Goal: Information Seeking & Learning: Find specific fact

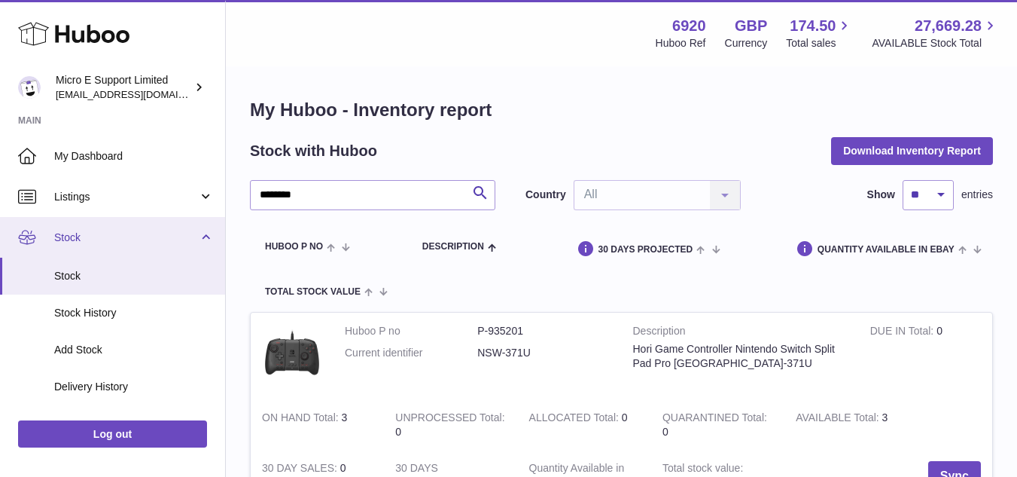
click at [182, 237] on span "Stock" at bounding box center [126, 237] width 144 height 14
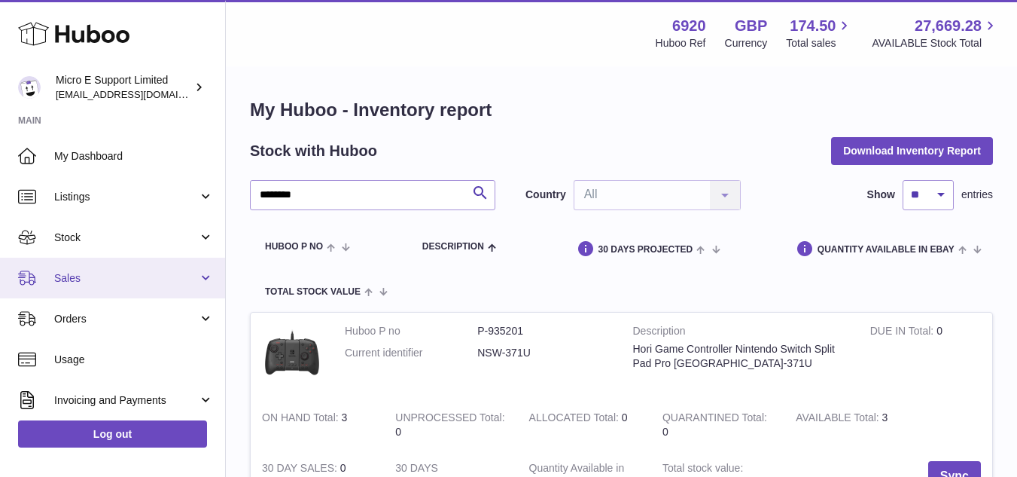
click at [130, 287] on link "Sales" at bounding box center [112, 277] width 225 height 41
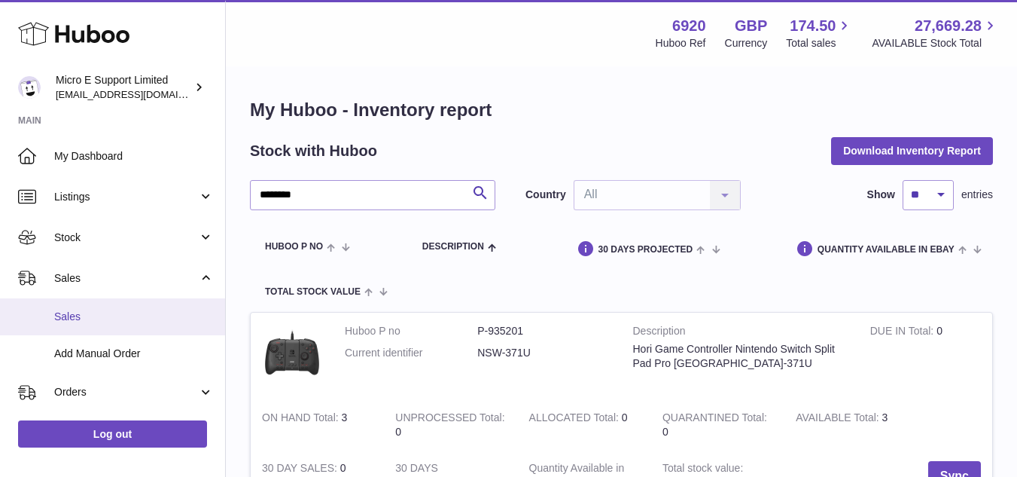
click at [99, 309] on span "Sales" at bounding box center [134, 316] width 160 height 14
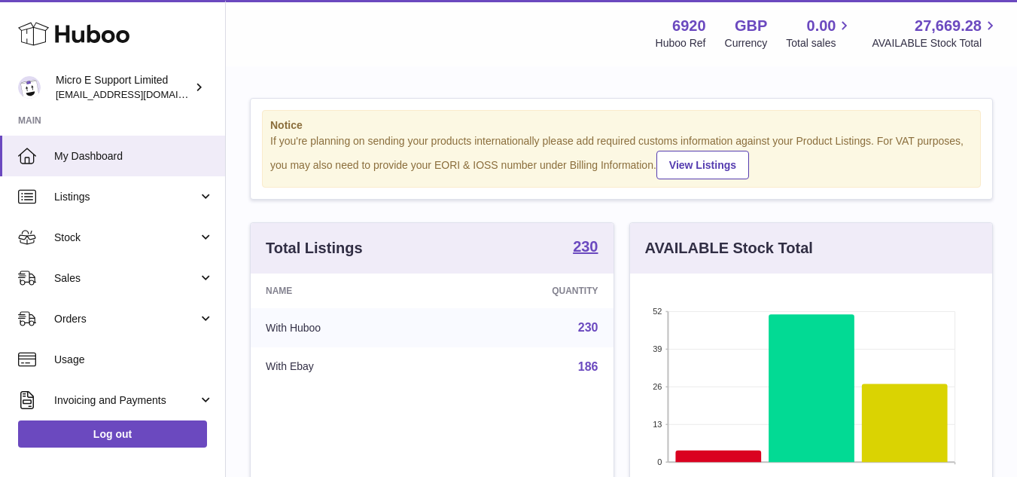
scroll to position [235, 362]
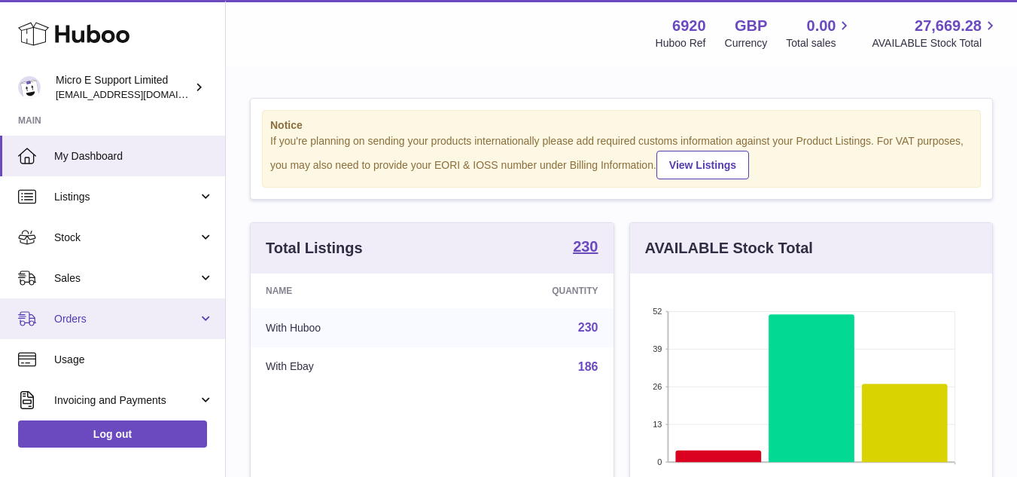
click at [196, 317] on link "Orders" at bounding box center [112, 318] width 225 height 41
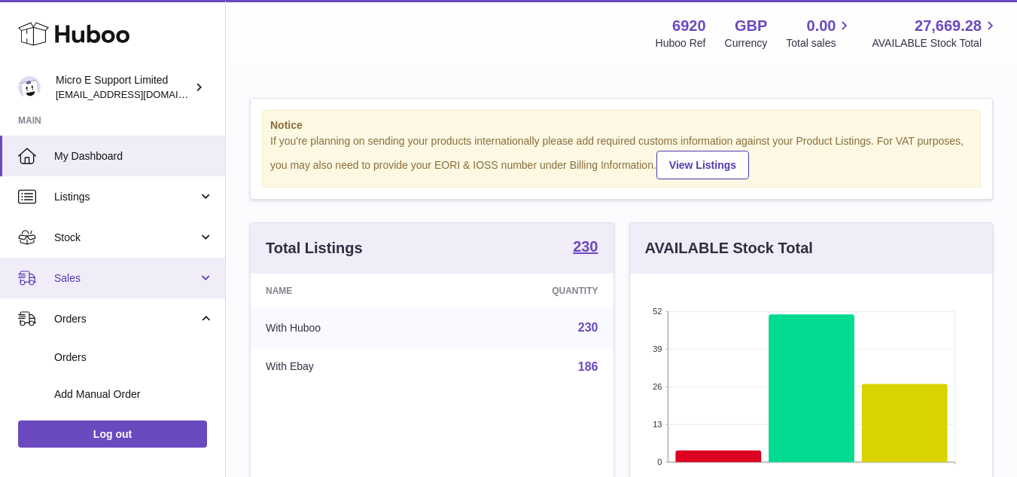
click at [178, 271] on span "Sales" at bounding box center [126, 278] width 144 height 14
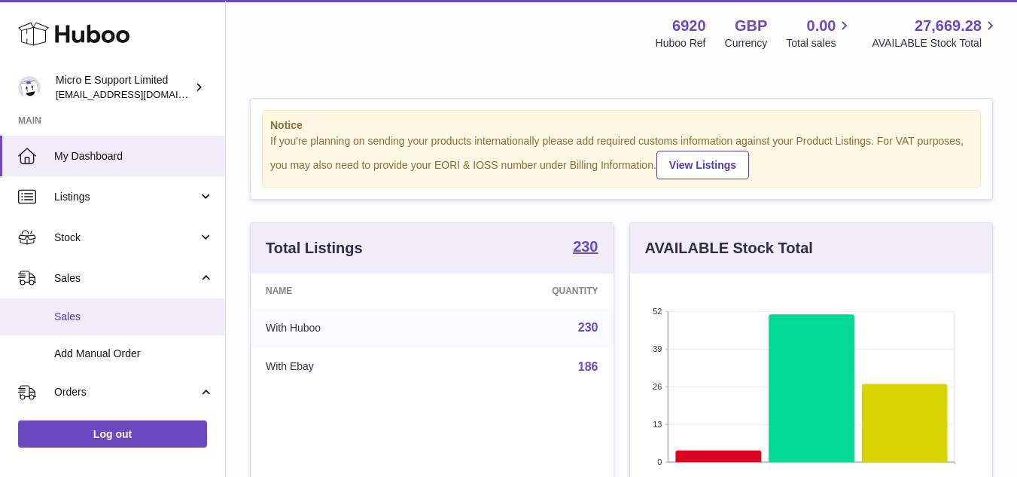
click at [78, 324] on link "Sales" at bounding box center [112, 316] width 225 height 37
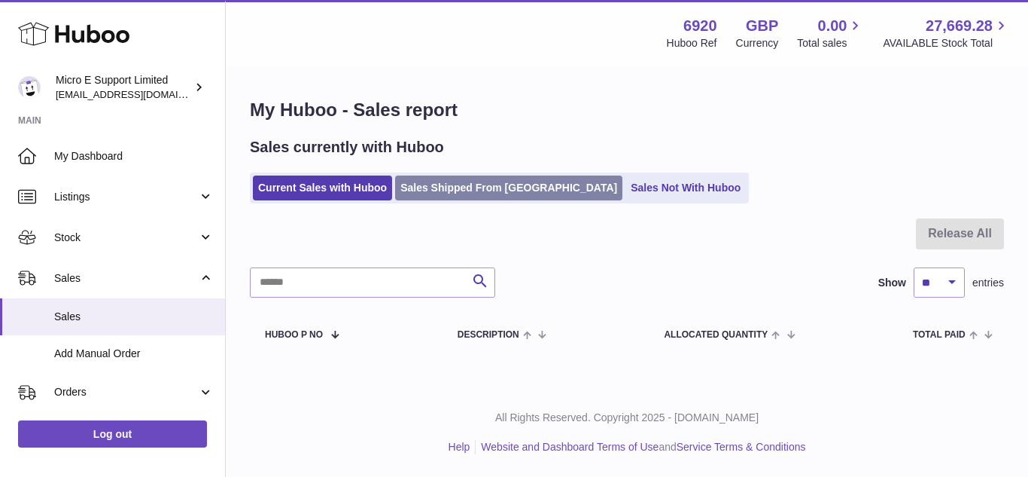
click at [470, 199] on link "Sales Shipped From [GEOGRAPHIC_DATA]" at bounding box center [508, 187] width 227 height 25
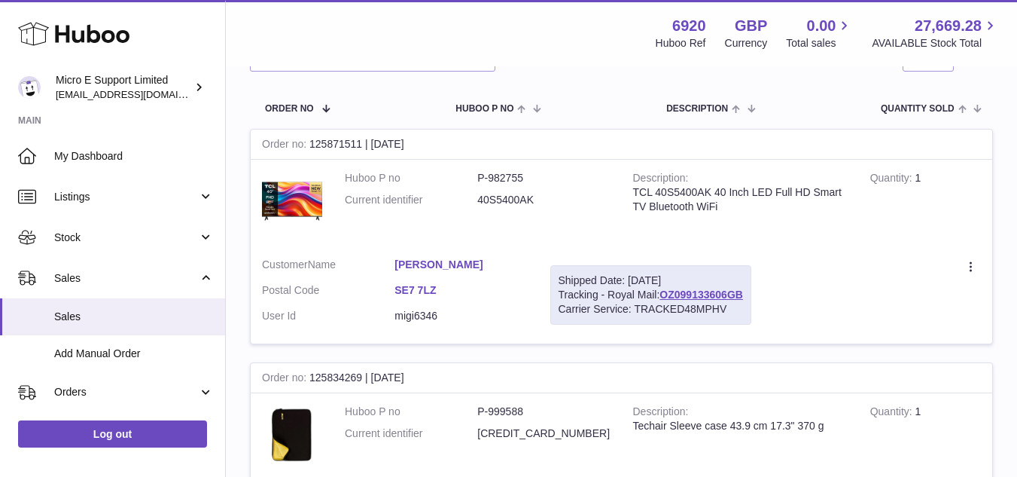
scroll to position [206, 0]
click at [509, 202] on dd "40S5400AK" at bounding box center [543, 199] width 133 height 14
copy dd "40S5400AK"
